Goal: Navigation & Orientation: Find specific page/section

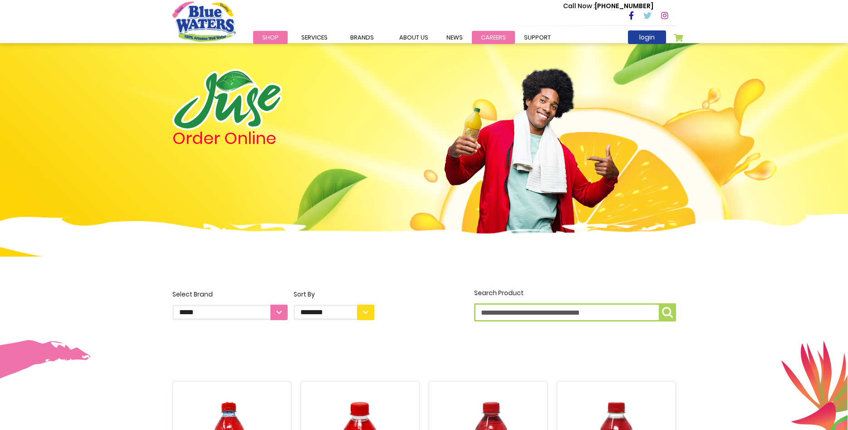
click at [501, 34] on link "careers" at bounding box center [493, 37] width 43 height 13
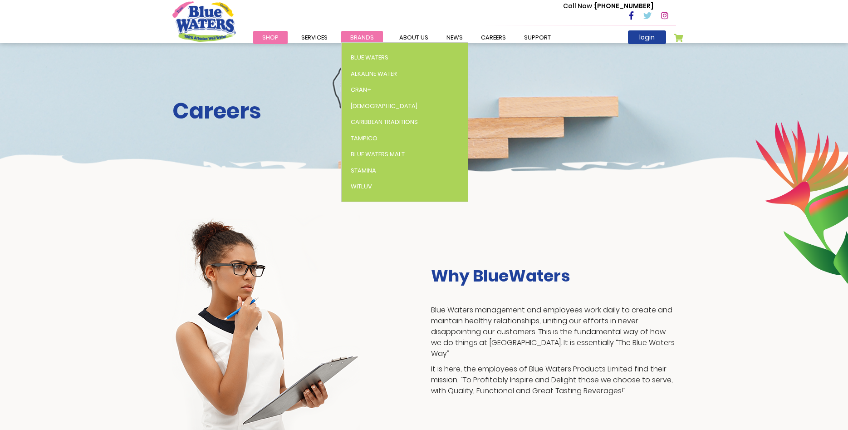
click at [362, 36] on span "Brands" at bounding box center [362, 37] width 24 height 9
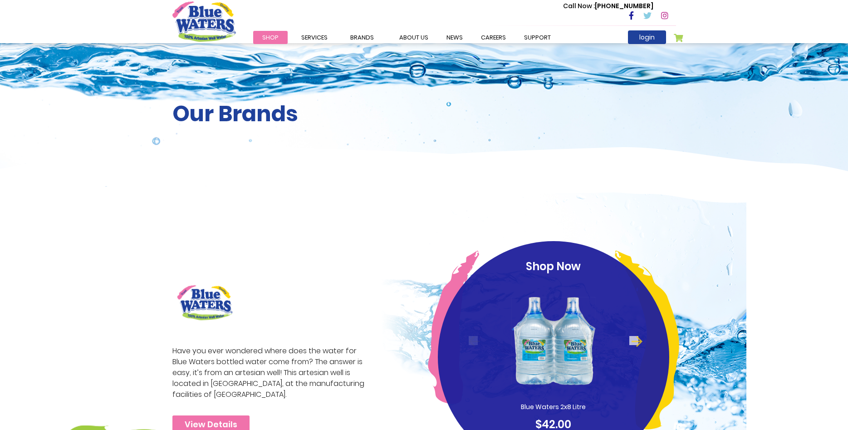
drag, startPoint x: 377, startPoint y: 85, endPoint x: 383, endPoint y: 85, distance: 6.4
click at [378, 85] on link "Cran+" at bounding box center [405, 90] width 126 height 16
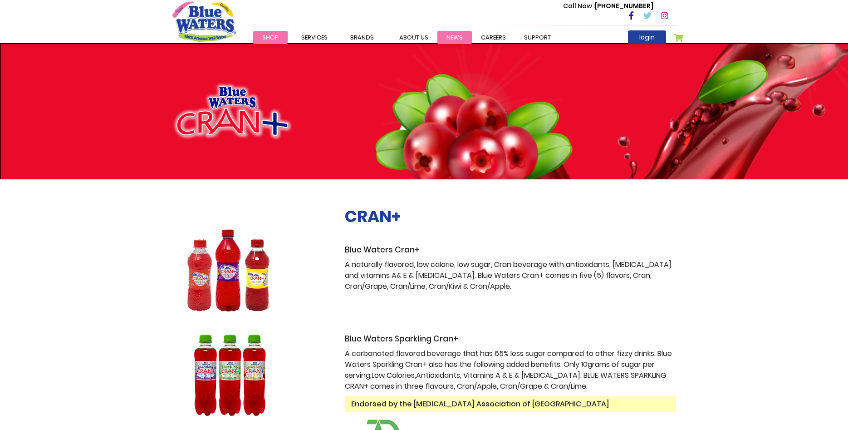
click at [448, 34] on link "News" at bounding box center [454, 37] width 34 height 13
